Goal: Information Seeking & Learning: Learn about a topic

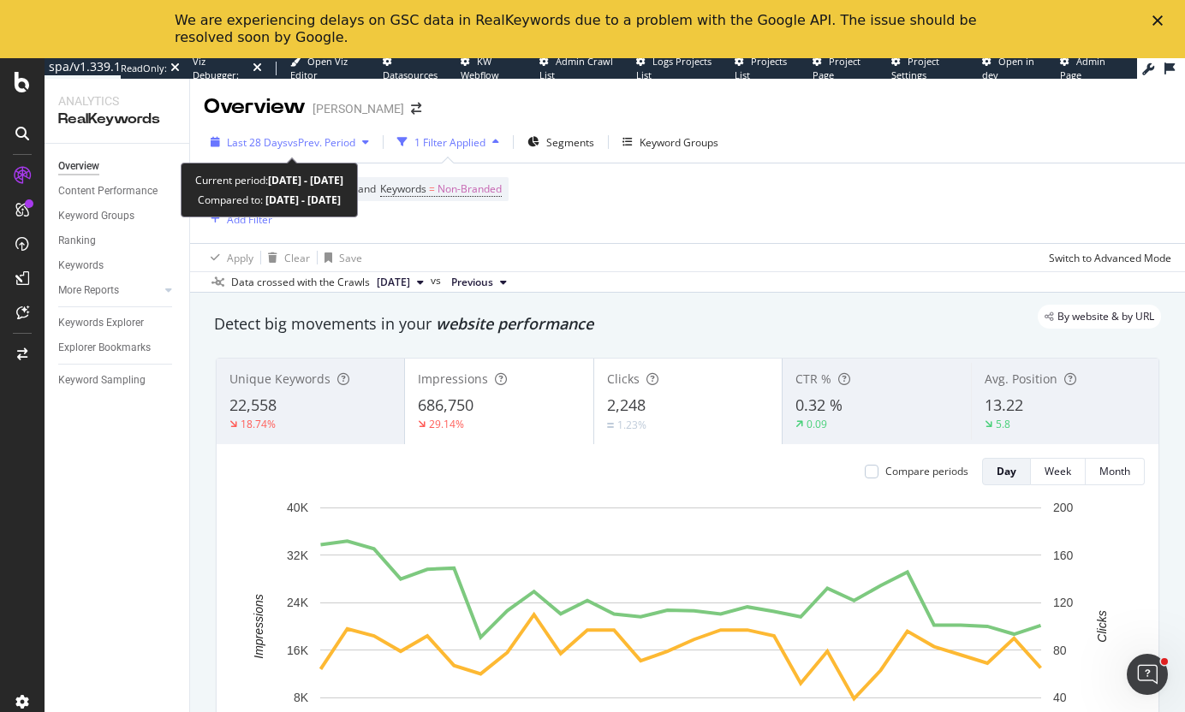
click at [259, 143] on span "Last 28 Days" at bounding box center [257, 142] width 61 height 15
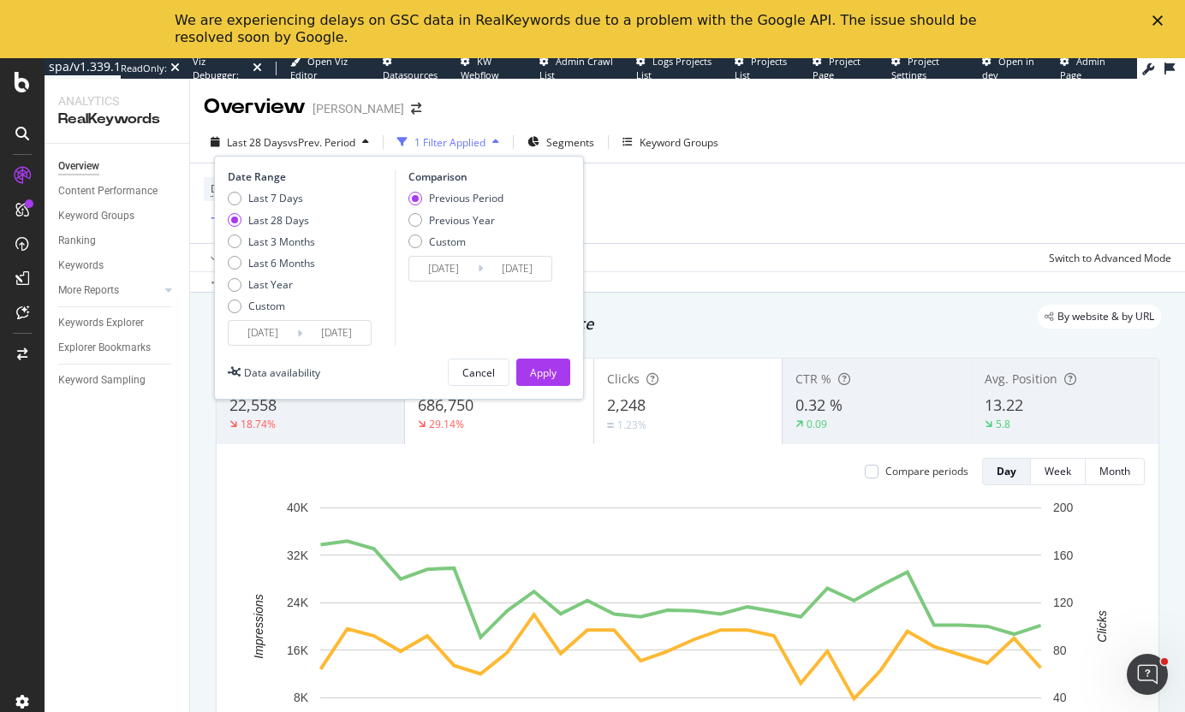
click at [926, 189] on div "Device = All and Country = All and Keywords = Non-Branded Add Filter" at bounding box center [687, 204] width 967 height 80
